Goal: Information Seeking & Learning: Learn about a topic

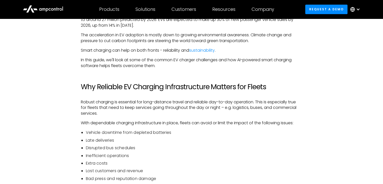
scroll to position [352, 0]
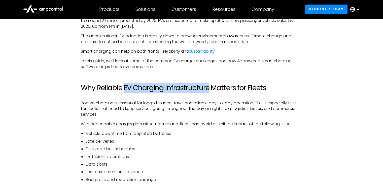
drag, startPoint x: 125, startPoint y: 88, endPoint x: 210, endPoint y: 88, distance: 85.3
click at [210, 88] on h2 "Why Reliable EV Charging Infrastructure Matters for Fleets" at bounding box center [191, 88] width 221 height 9
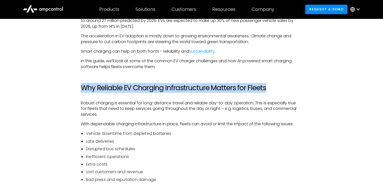
drag, startPoint x: 276, startPoint y: 88, endPoint x: 81, endPoint y: 87, distance: 194.9
click at [81, 87] on h2 "Why Reliable EV Charging Infrastructure Matters for Fleets" at bounding box center [191, 88] width 221 height 9
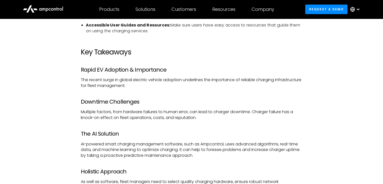
scroll to position [2014, 0]
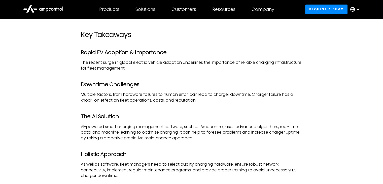
click at [100, 100] on p "Multiple factors, from hardware failures to human error, can lead to charger do…" at bounding box center [191, 97] width 221 height 11
